Goal: Find specific page/section: Find specific page/section

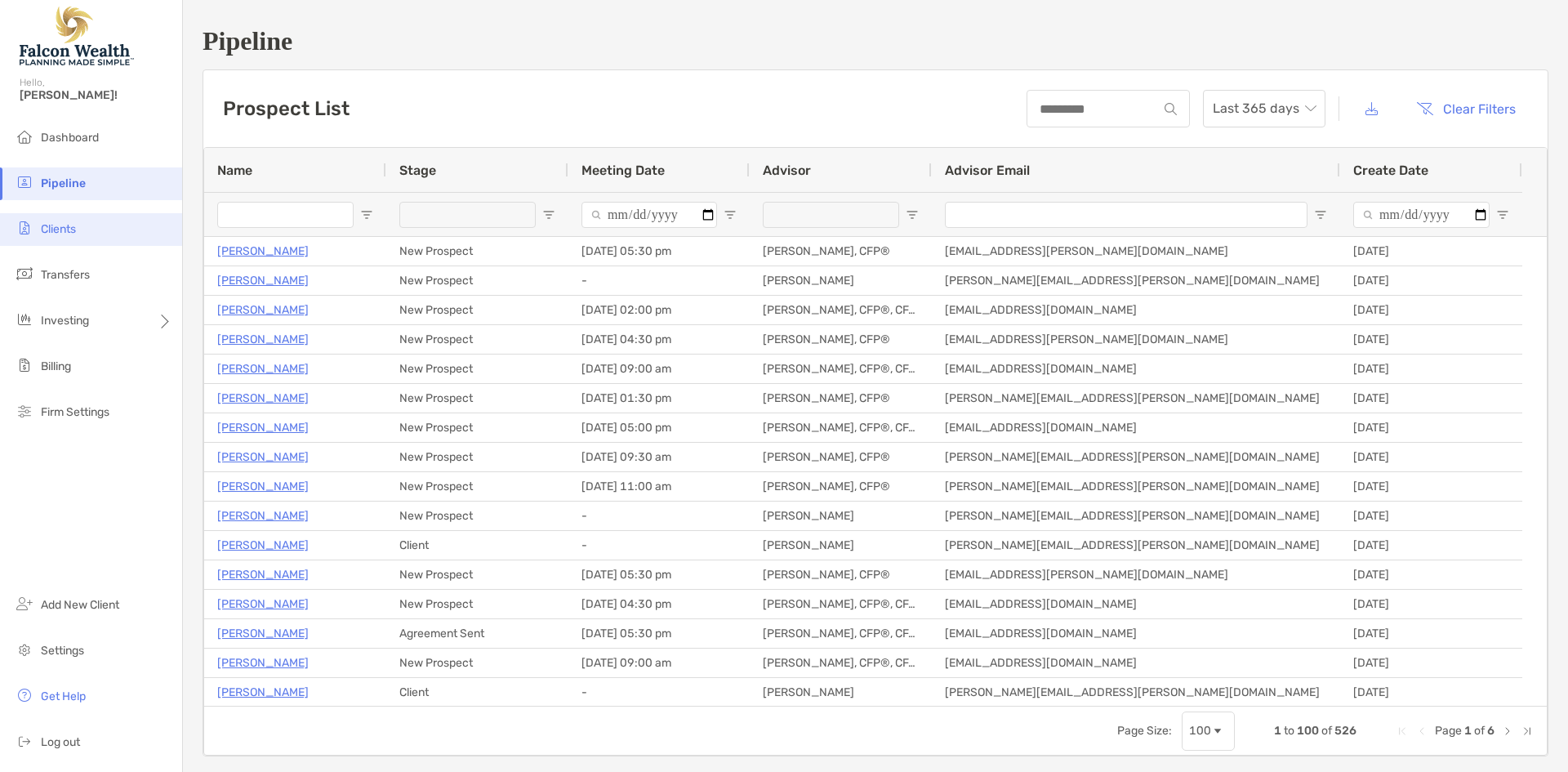
click at [93, 221] on li "Clients" at bounding box center [91, 230] width 182 height 33
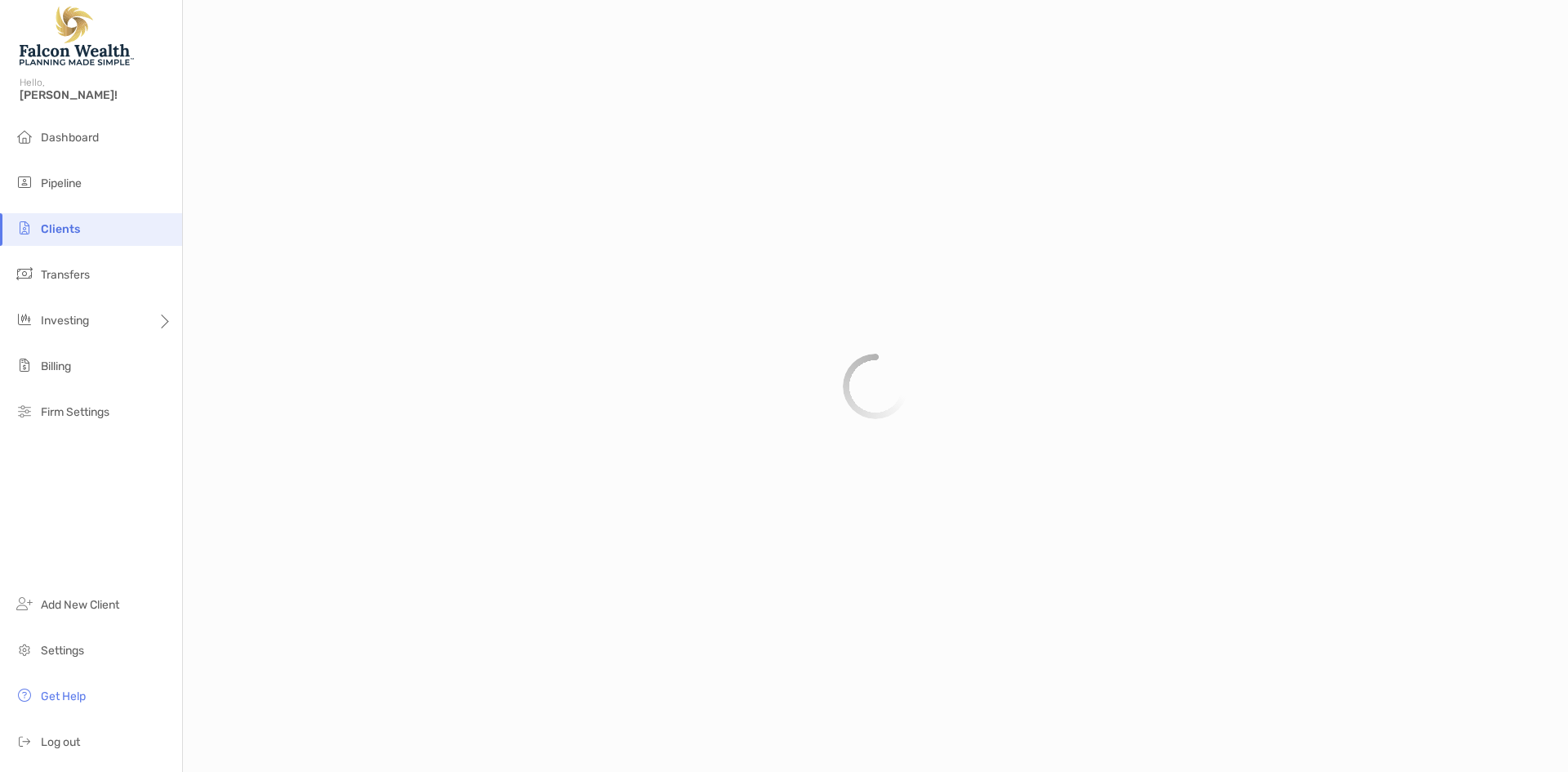
click at [582, 279] on div at bounding box center [876, 386] width 1385 height 772
click at [112, 192] on li "Pipeline" at bounding box center [91, 184] width 182 height 33
click at [87, 277] on span "Transfers" at bounding box center [66, 275] width 49 height 14
click at [102, 230] on li "Clients" at bounding box center [91, 230] width 182 height 33
click at [80, 274] on span "Transfers" at bounding box center [66, 275] width 49 height 14
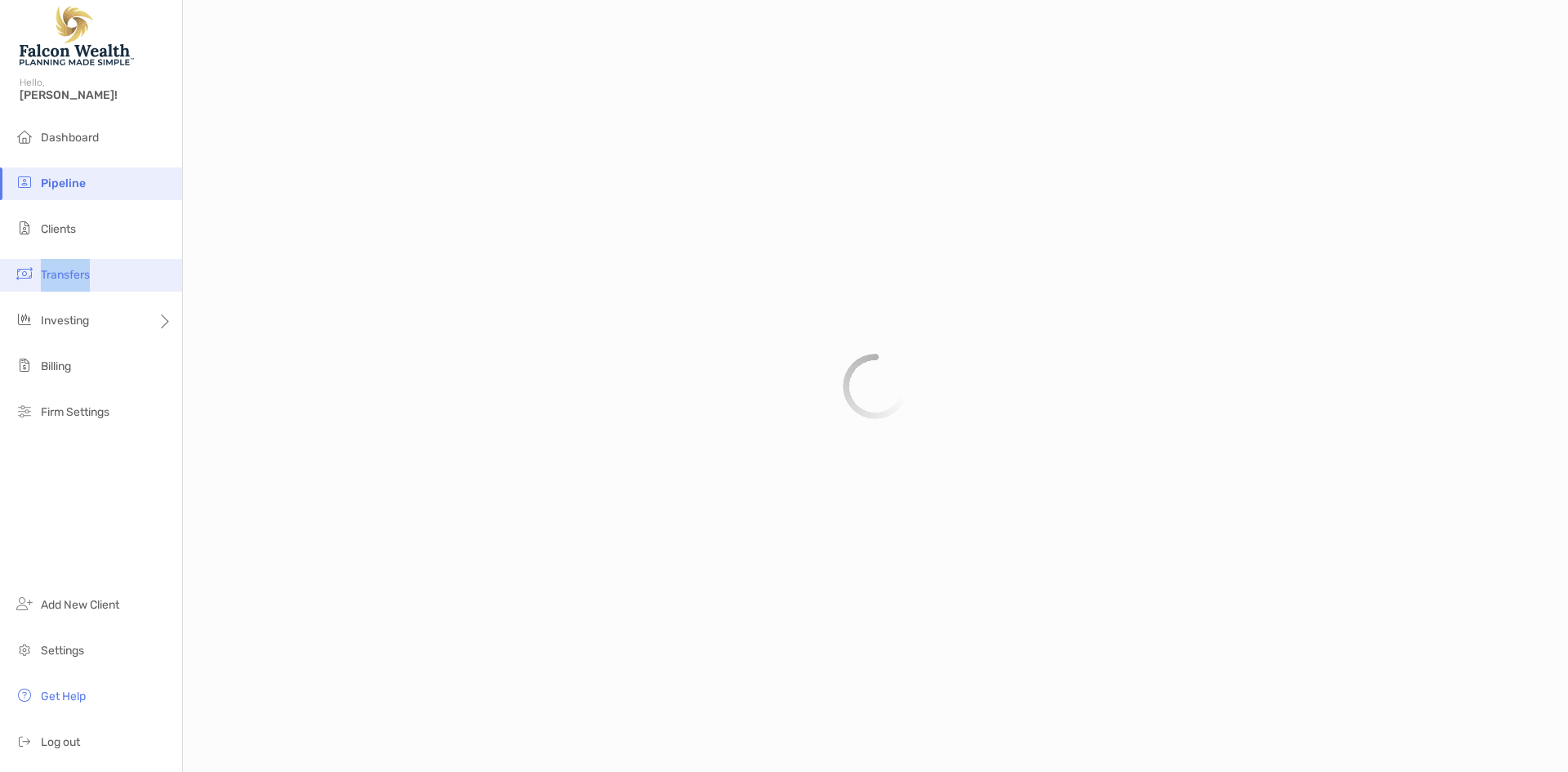
click at [80, 274] on span "Transfers" at bounding box center [66, 275] width 49 height 14
click at [93, 236] on li "Clients" at bounding box center [91, 230] width 182 height 33
click at [114, 240] on li "Clients" at bounding box center [91, 230] width 182 height 33
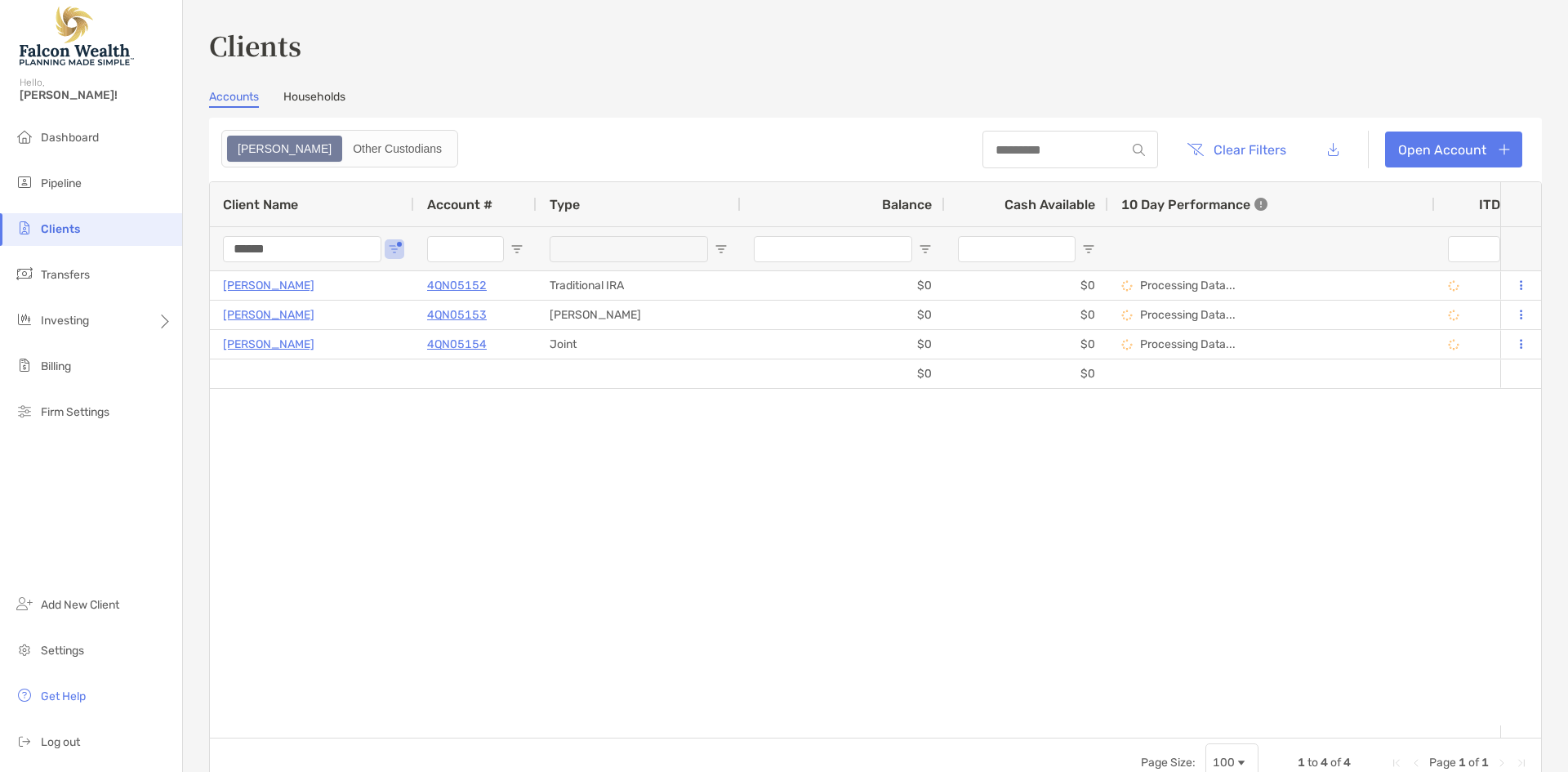
click at [264, 244] on input "******" at bounding box center [301, 249] width 158 height 27
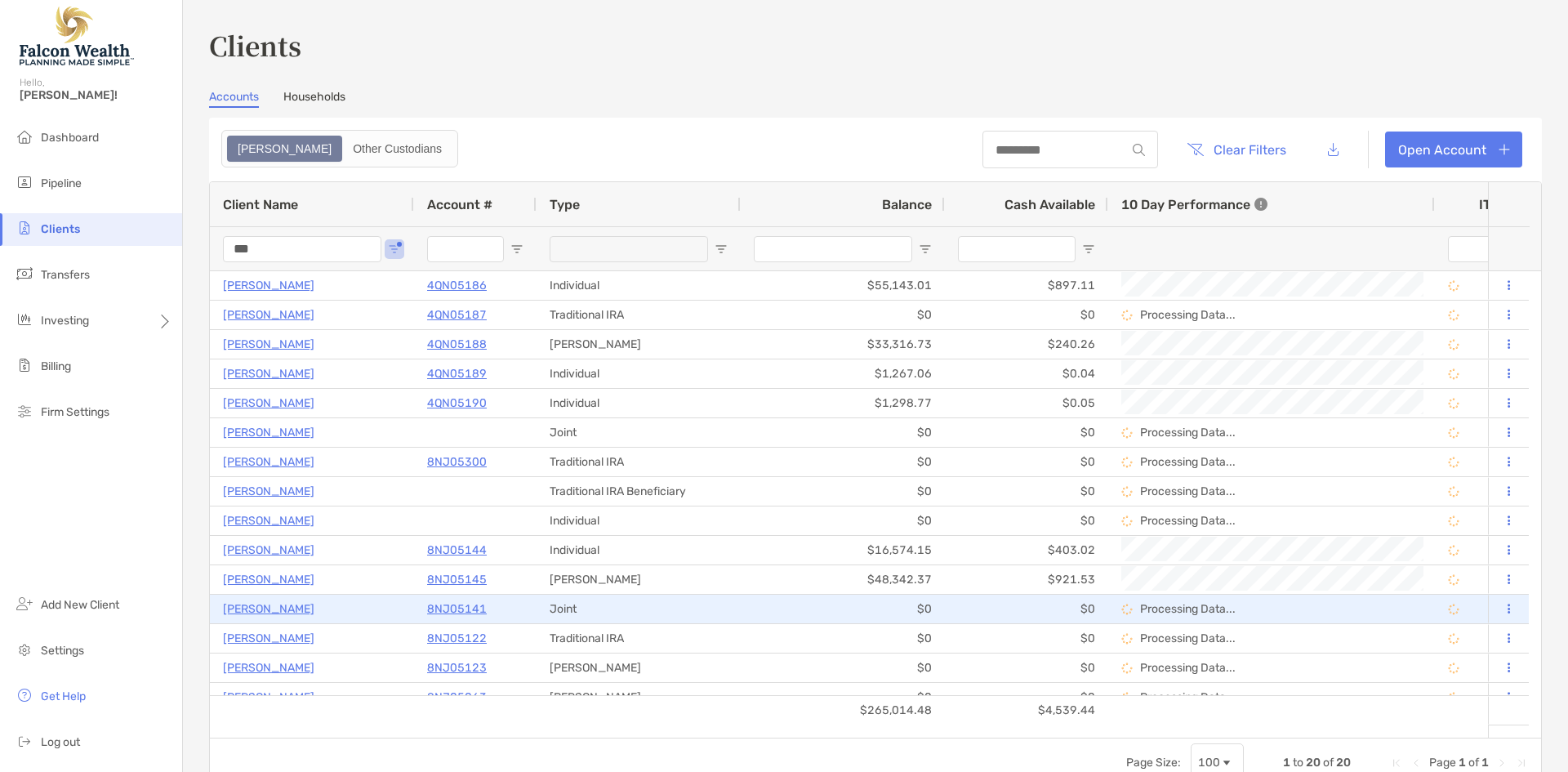
type input "***"
click at [252, 610] on p "Lee Tsao" at bounding box center [268, 609] width 92 height 20
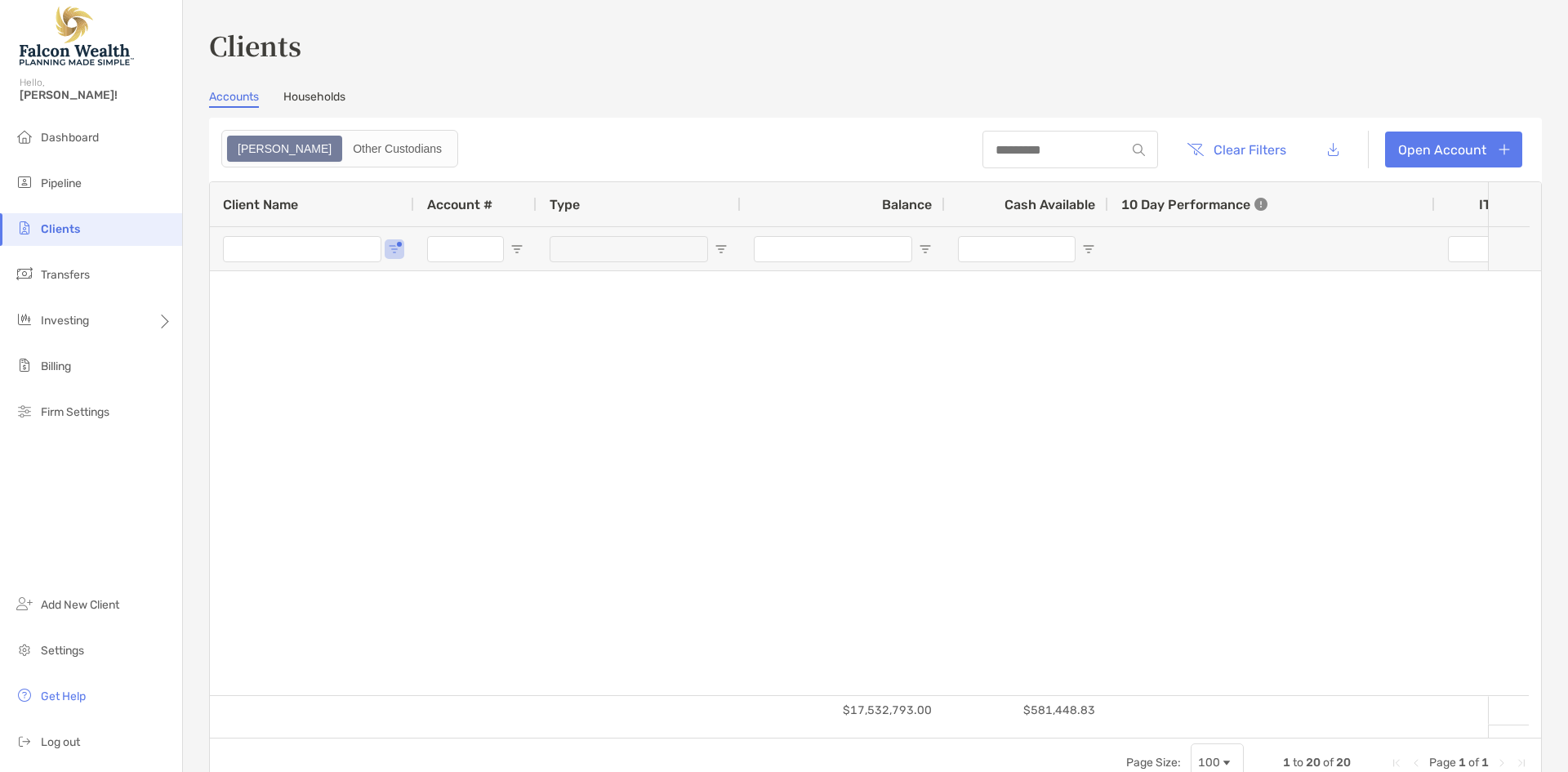
type input "***"
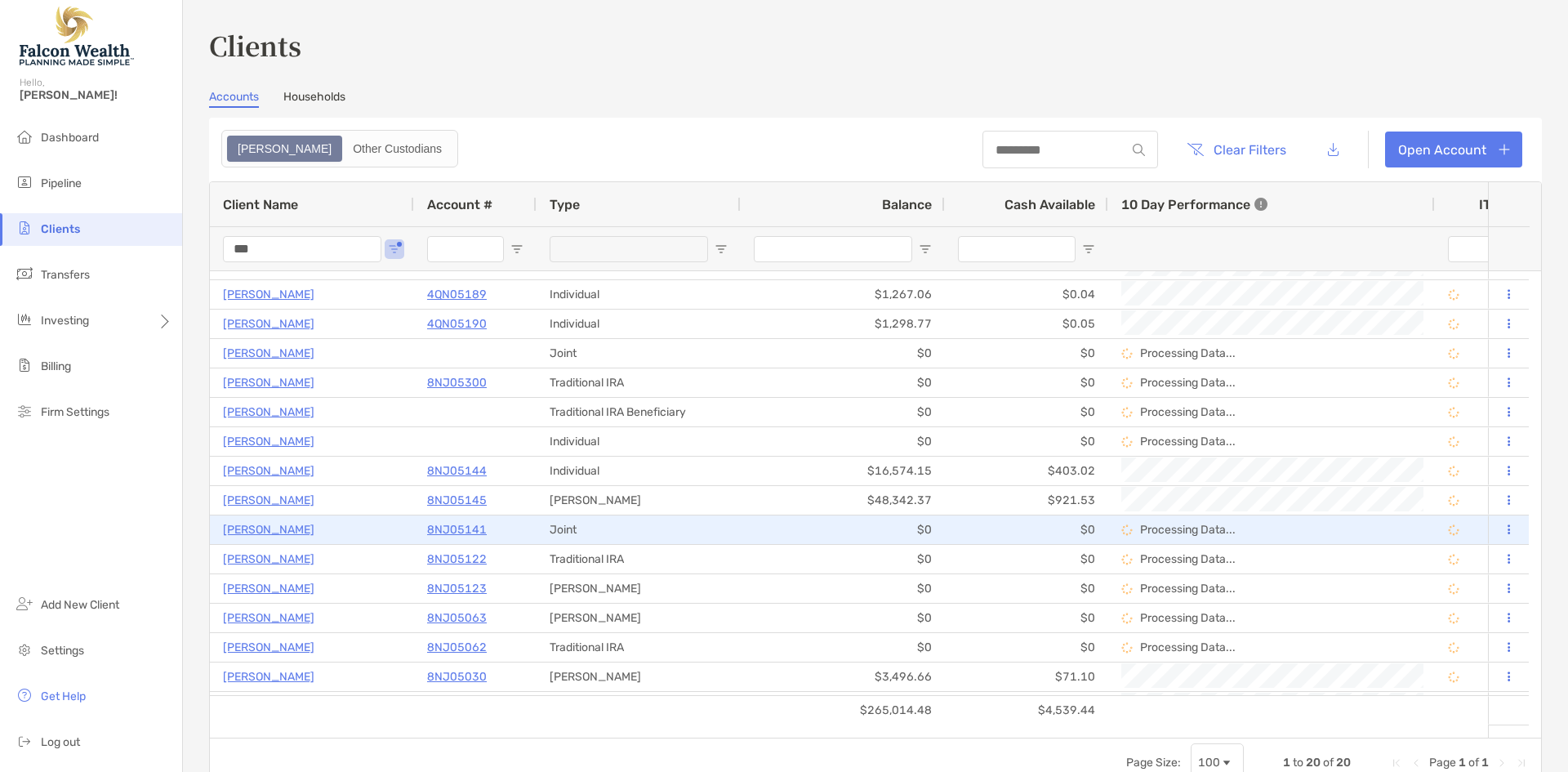
scroll to position [134, 0]
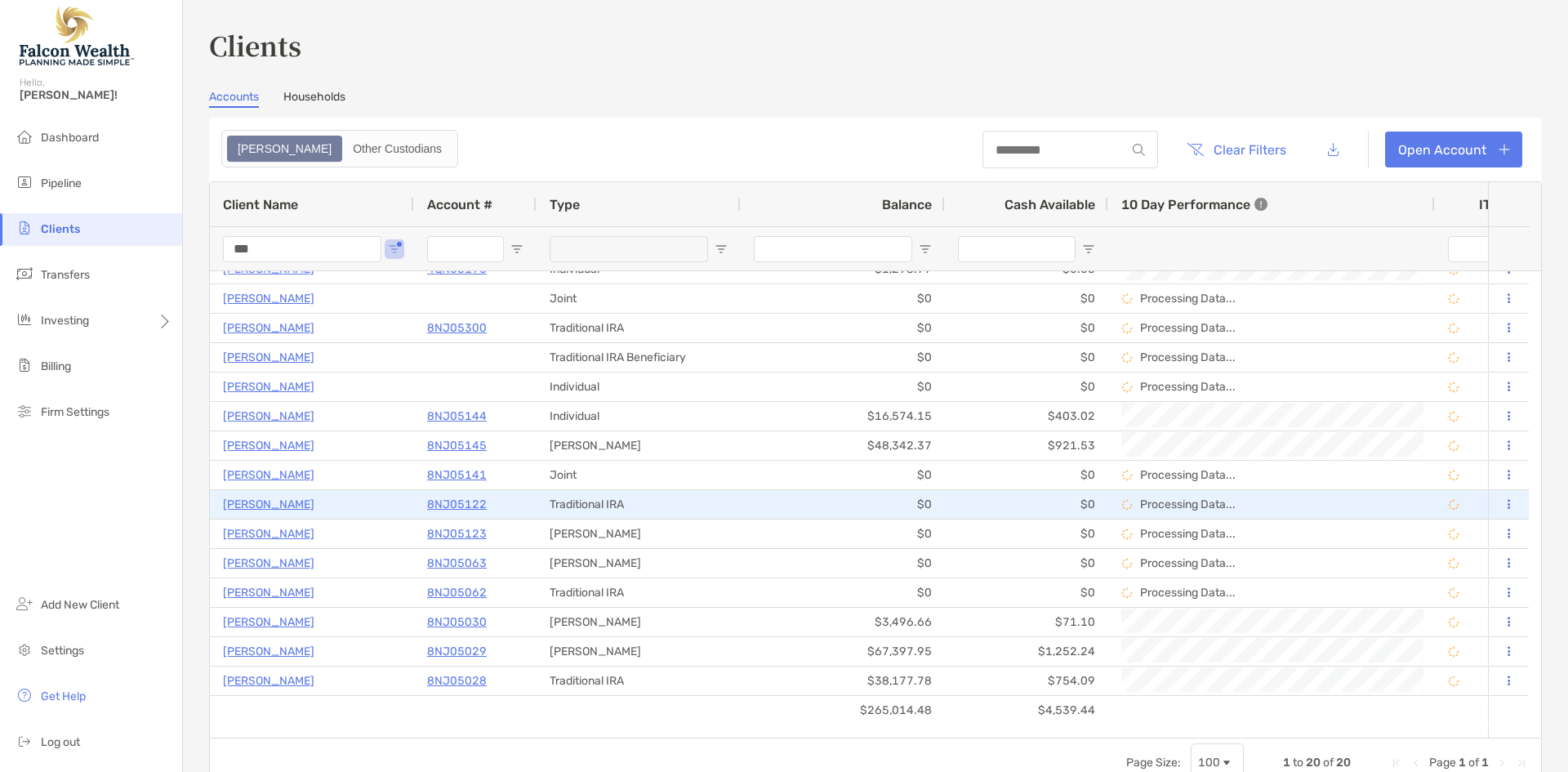
click at [253, 505] on p "Lee Tsao" at bounding box center [268, 505] width 92 height 20
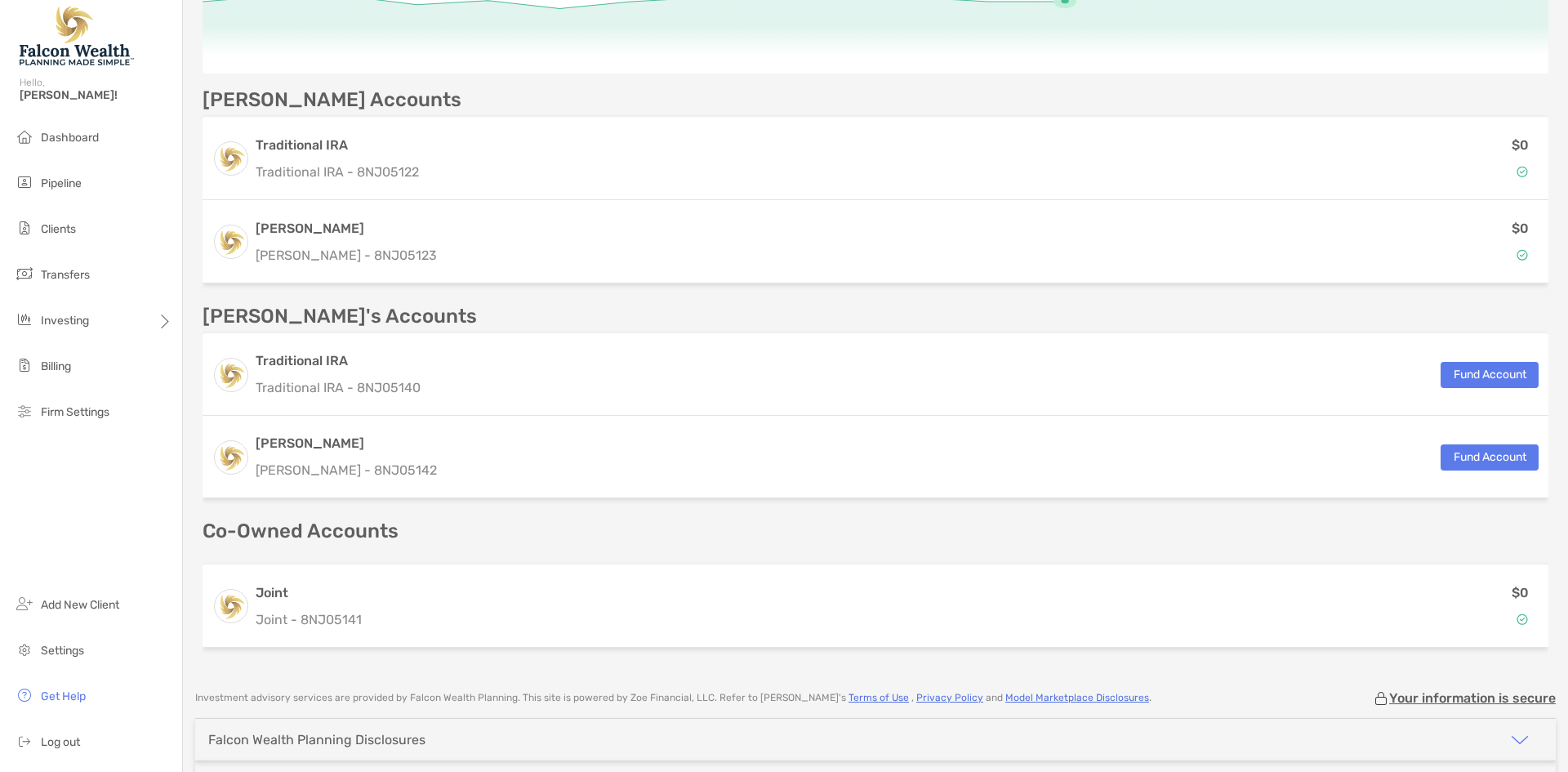
scroll to position [311, 0]
